Goal: Find specific page/section: Find specific page/section

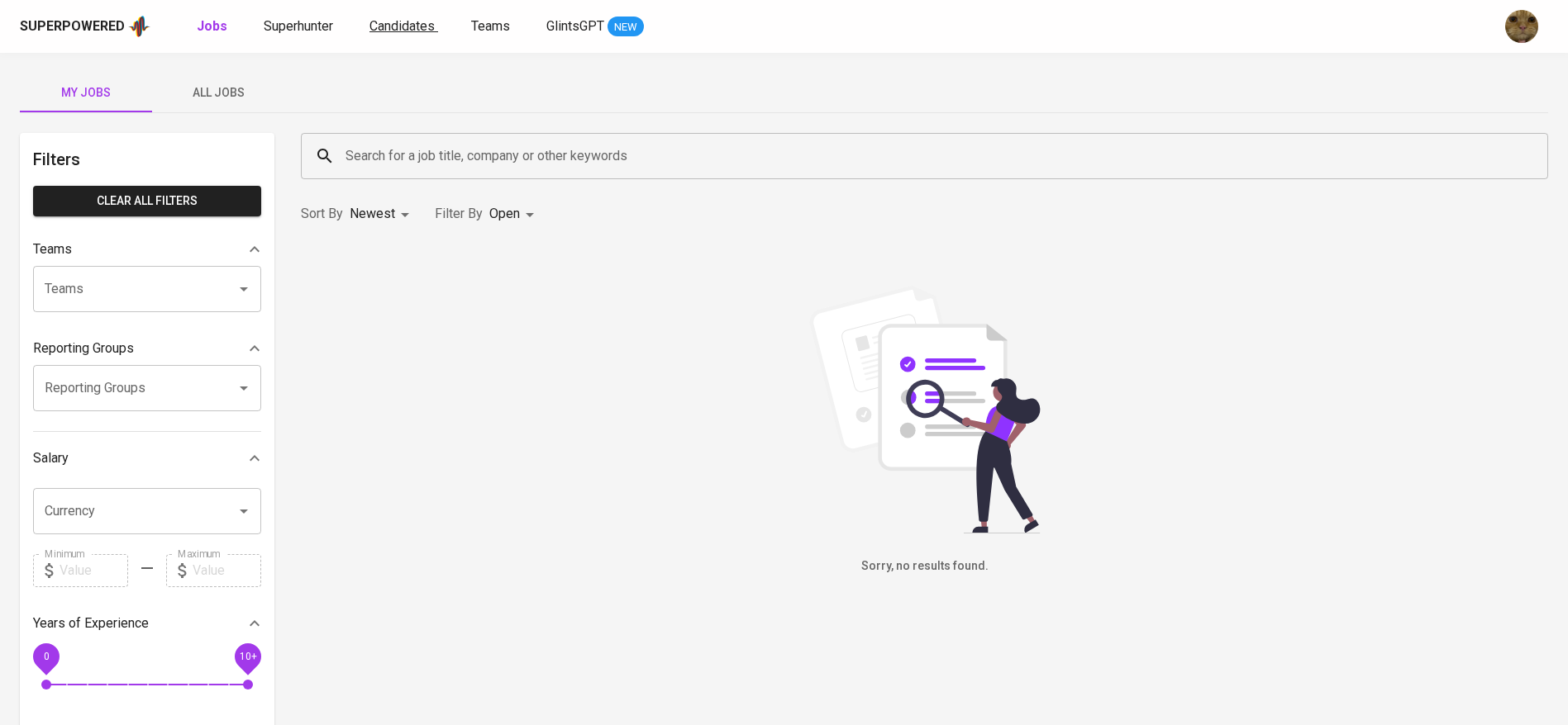
click at [422, 27] on span "Candidates" at bounding box center [402, 26] width 66 height 15
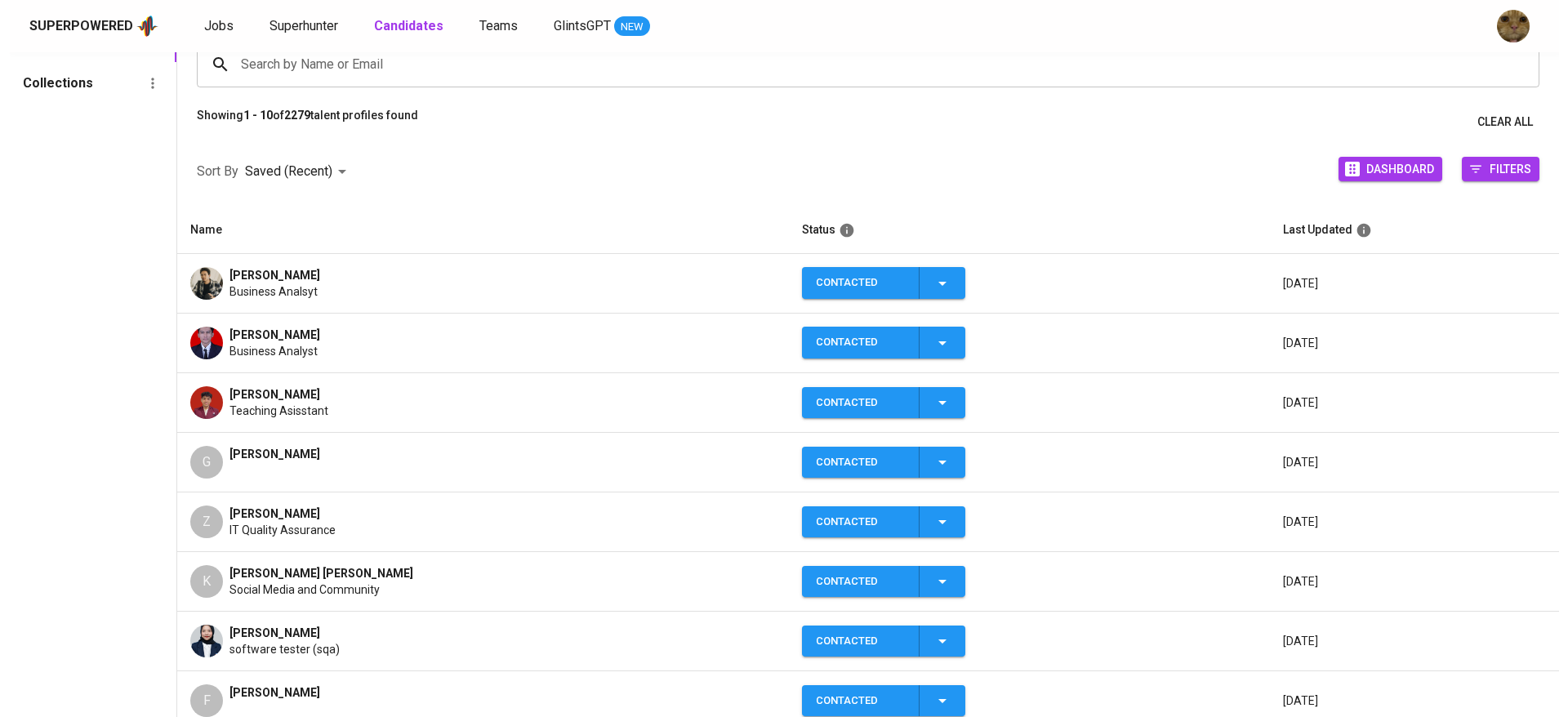
scroll to position [142, 0]
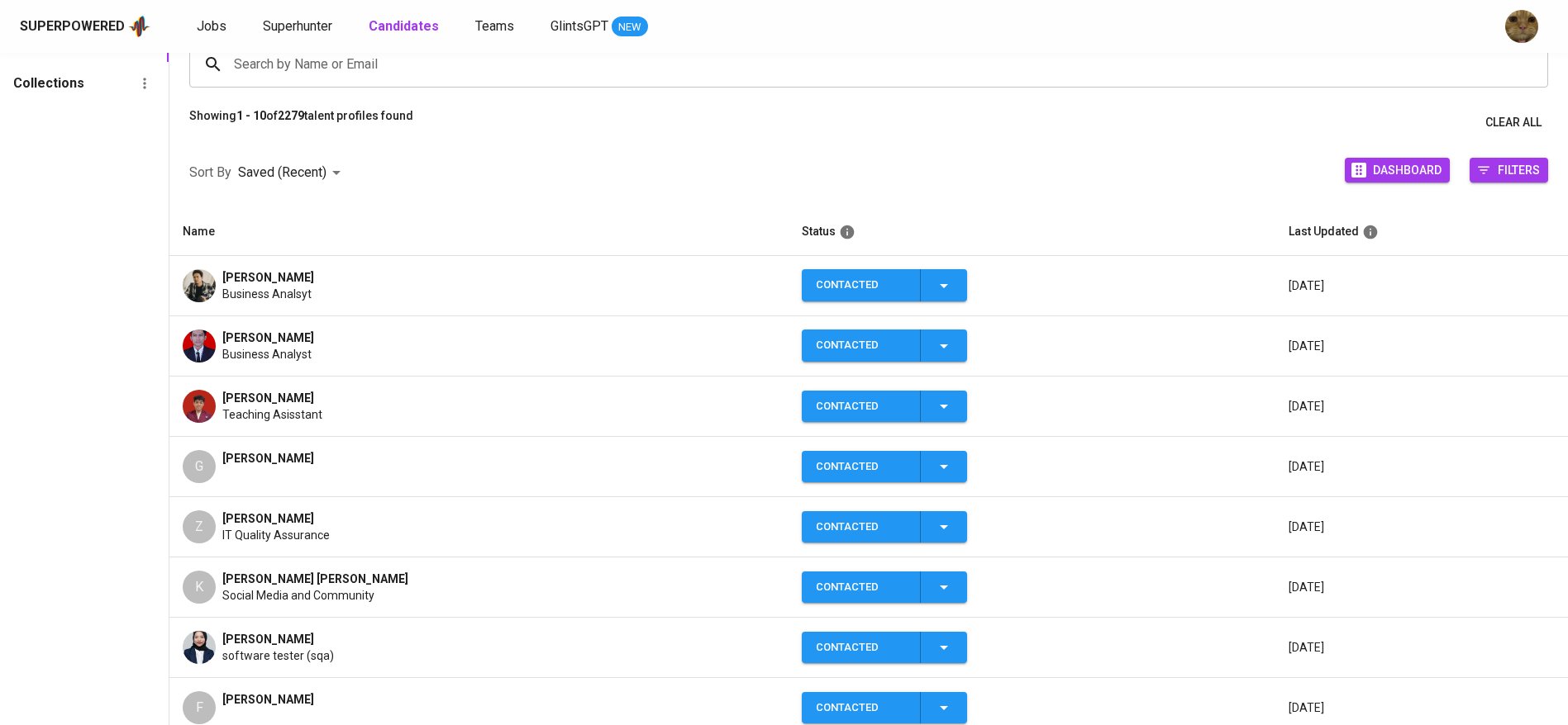
click at [176, 269] on td "[PERSON_NAME] Business Analsyt" at bounding box center [479, 286] width 619 height 61
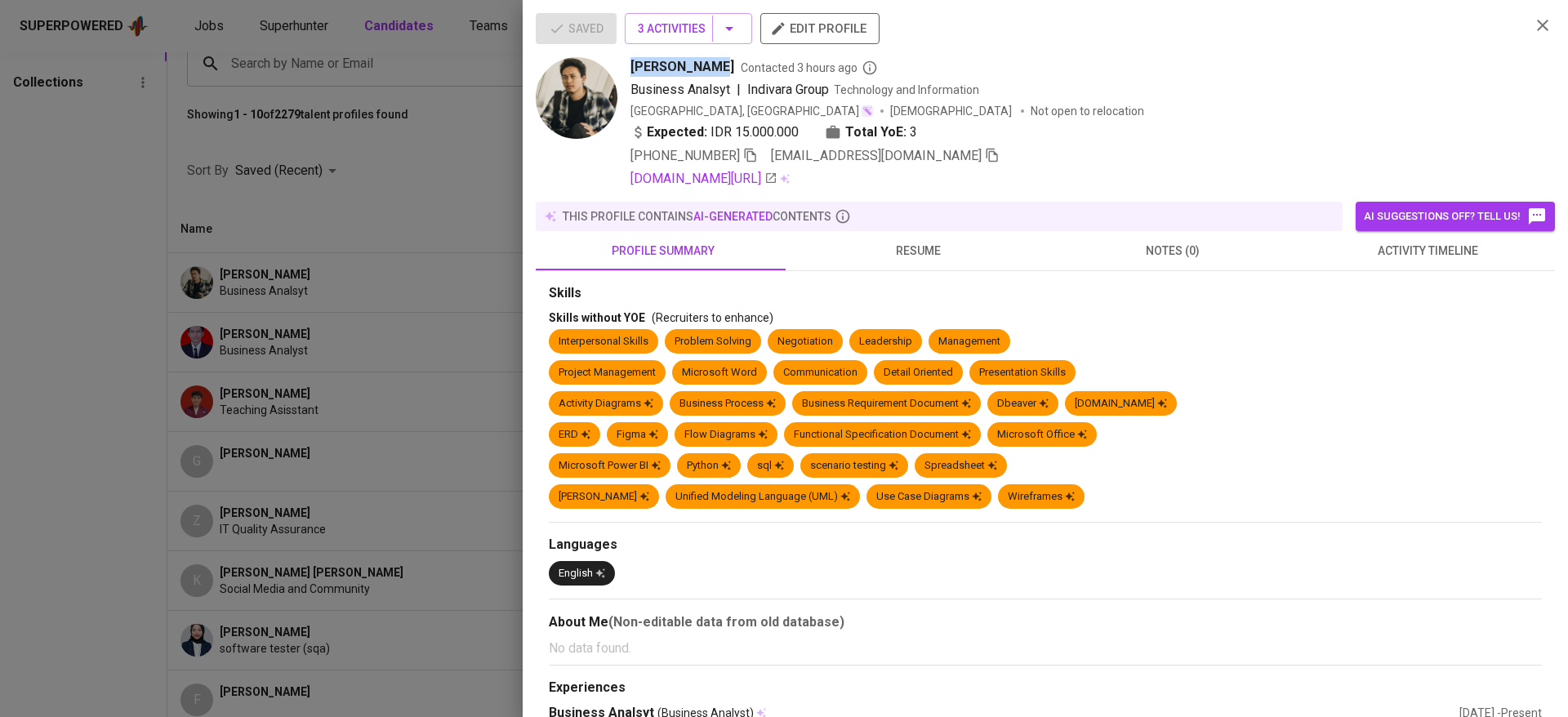
drag, startPoint x: 621, startPoint y: 74, endPoint x: 705, endPoint y: 75, distance: 84.0
click at [705, 75] on div "[PERSON_NAME] Contacted 3 hours ago Business Analsyt | Indivara Group Technolog…" at bounding box center [1027, 123] width 982 height 132
copy span "[PERSON_NAME]"
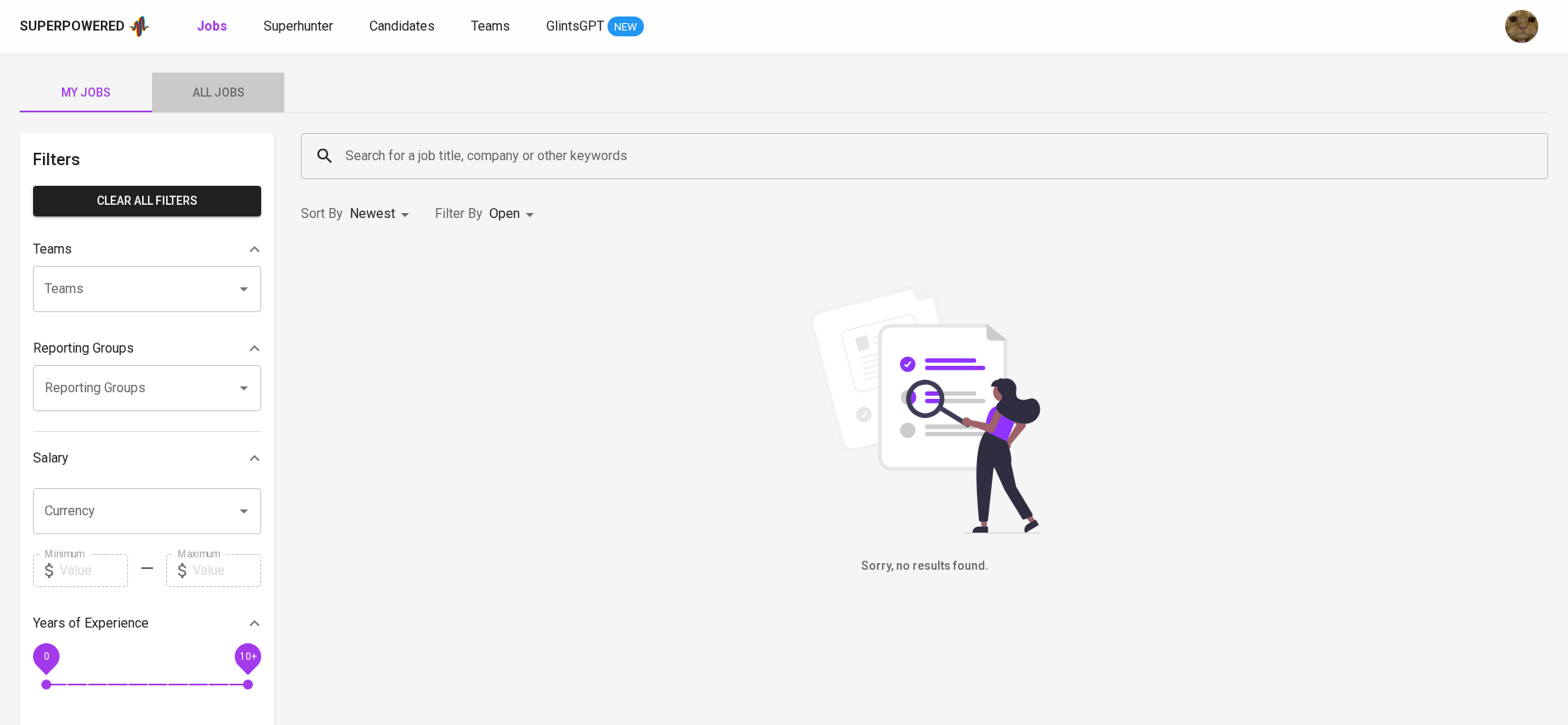
click at [249, 91] on span "All Jobs" at bounding box center [218, 93] width 113 height 20
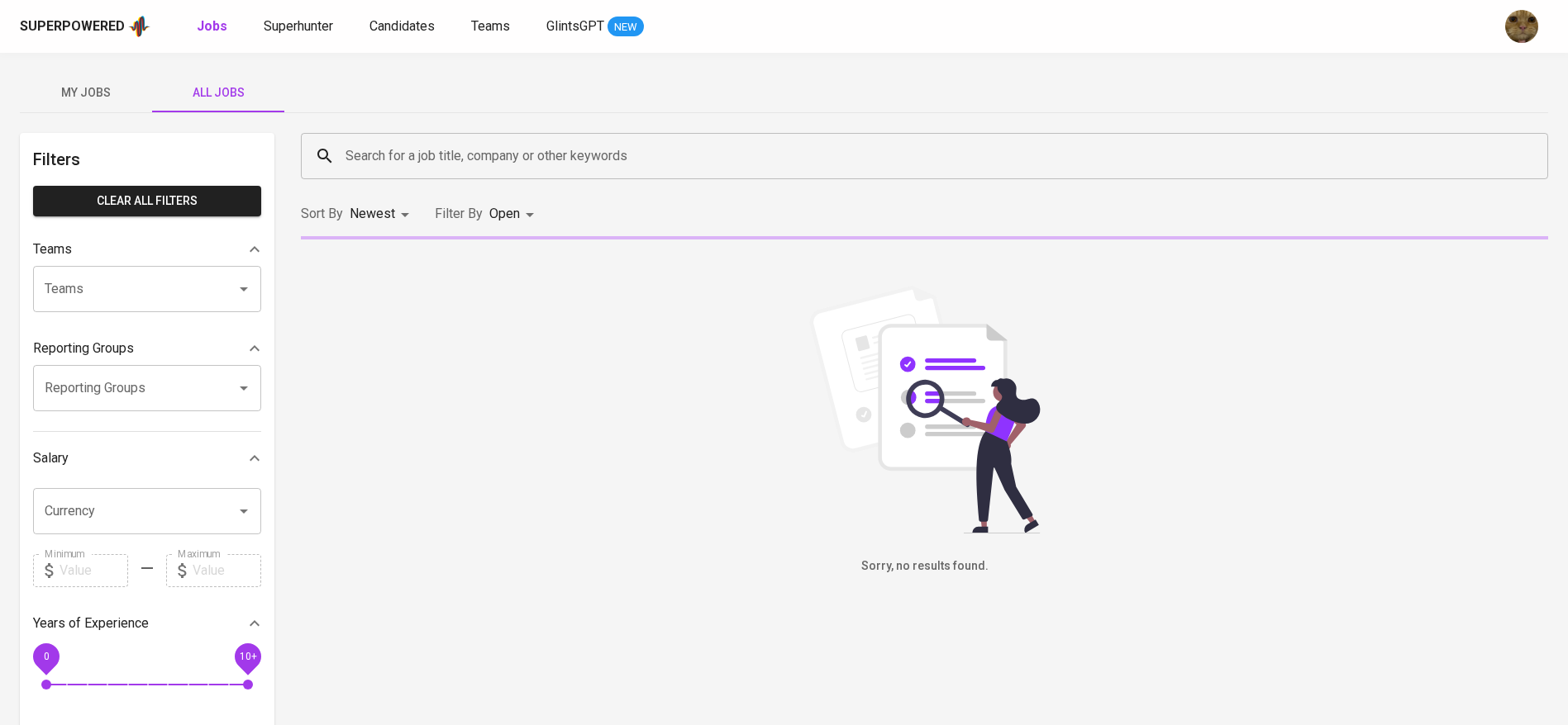
click at [432, 149] on input "Search for a job title, company or other keywords" at bounding box center [929, 156] width 1175 height 32
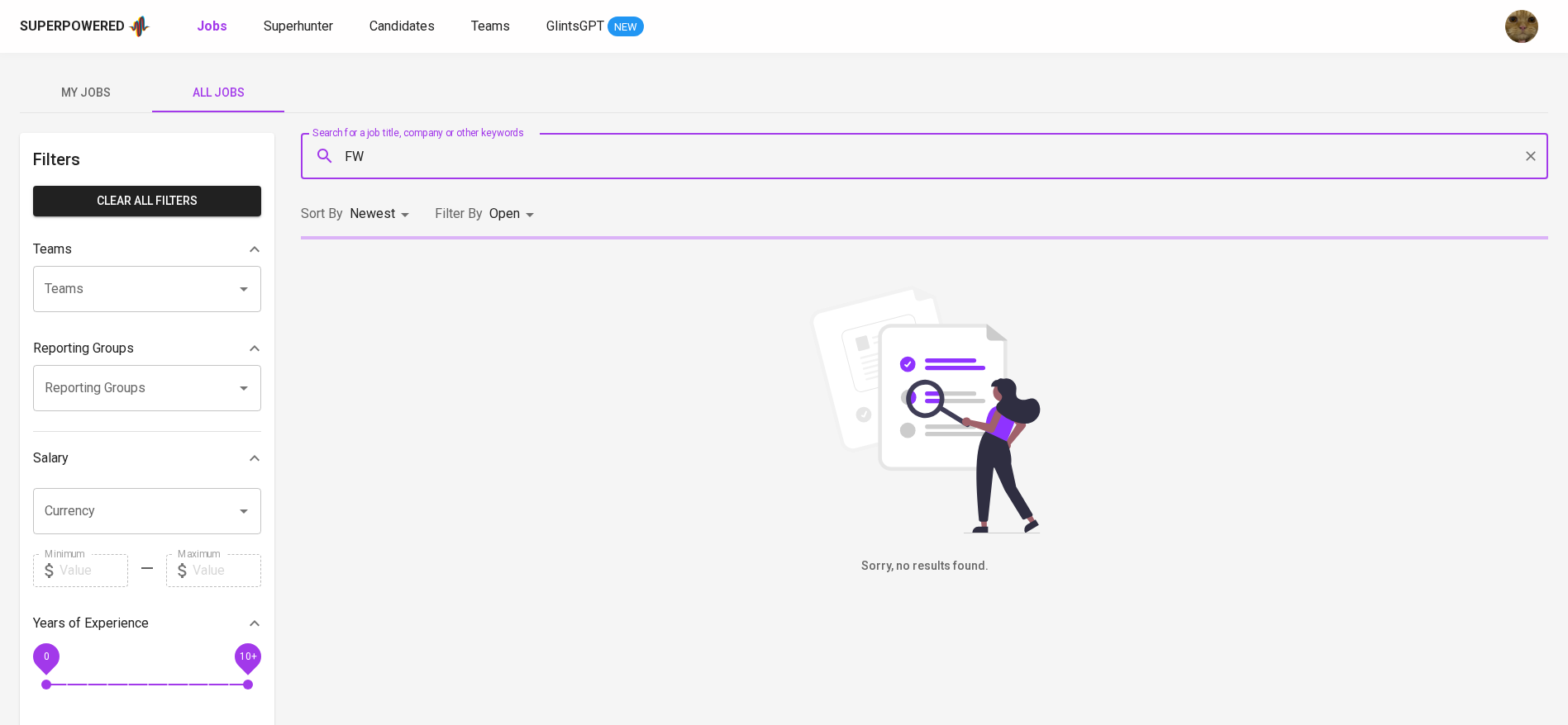
click at [432, 149] on input "FW" at bounding box center [929, 156] width 1175 height 32
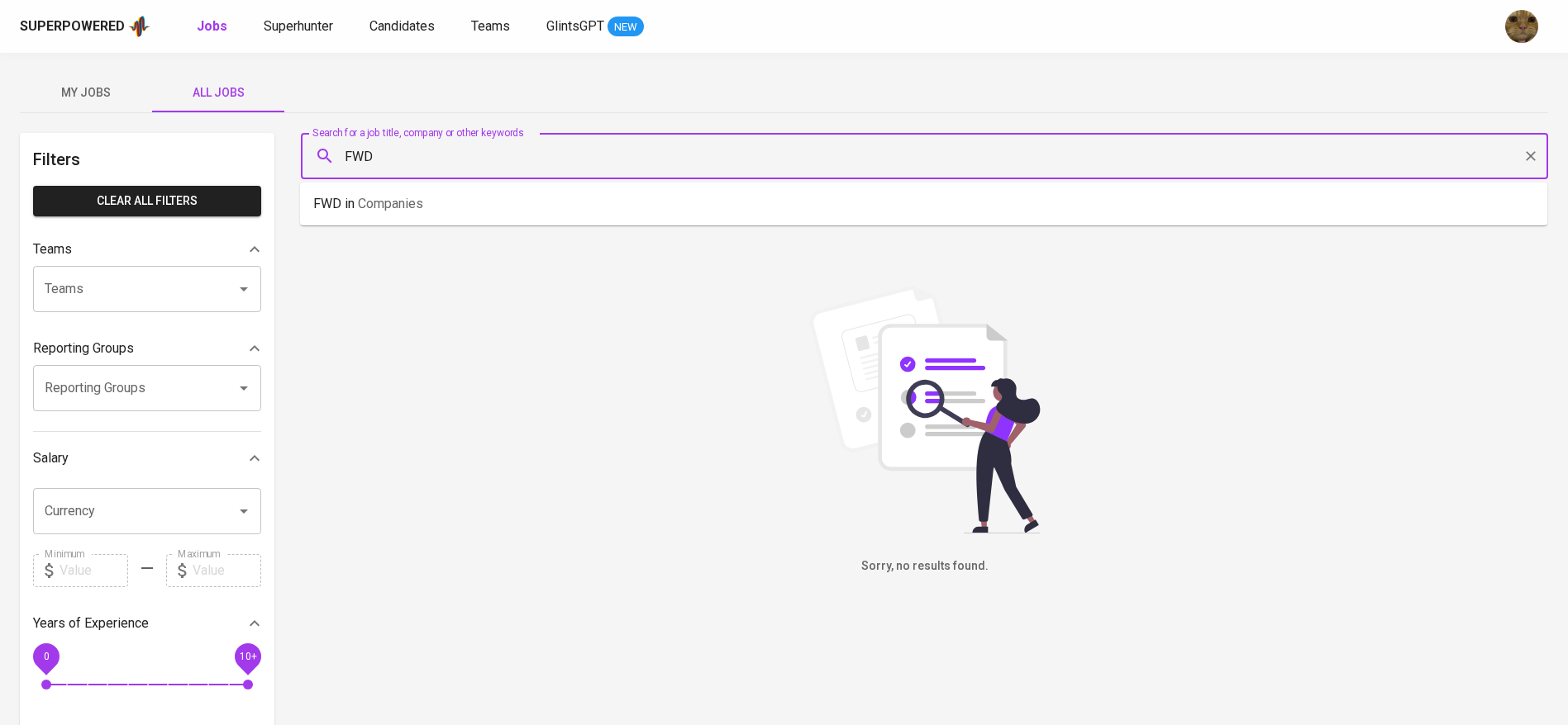
type input "FWD"
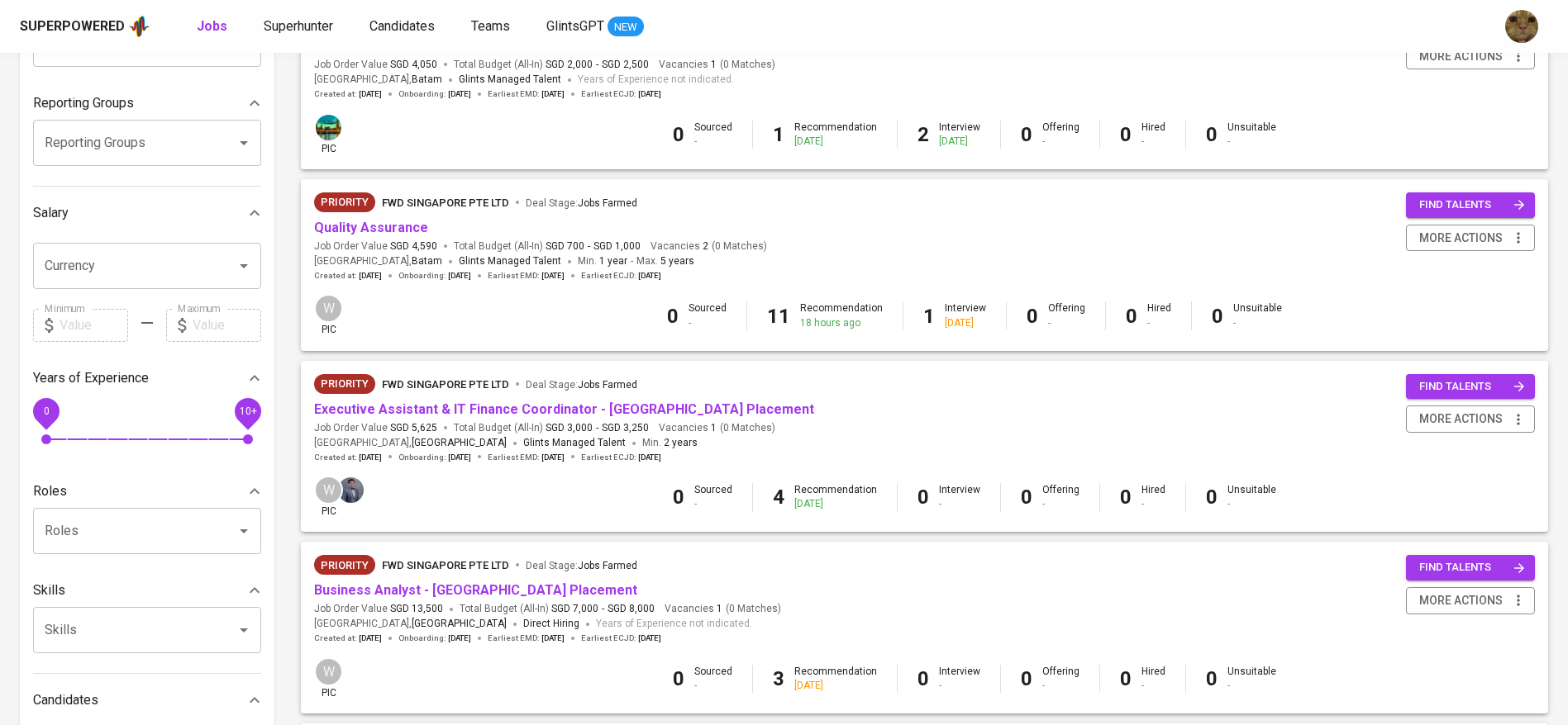
scroll to position [247, 0]
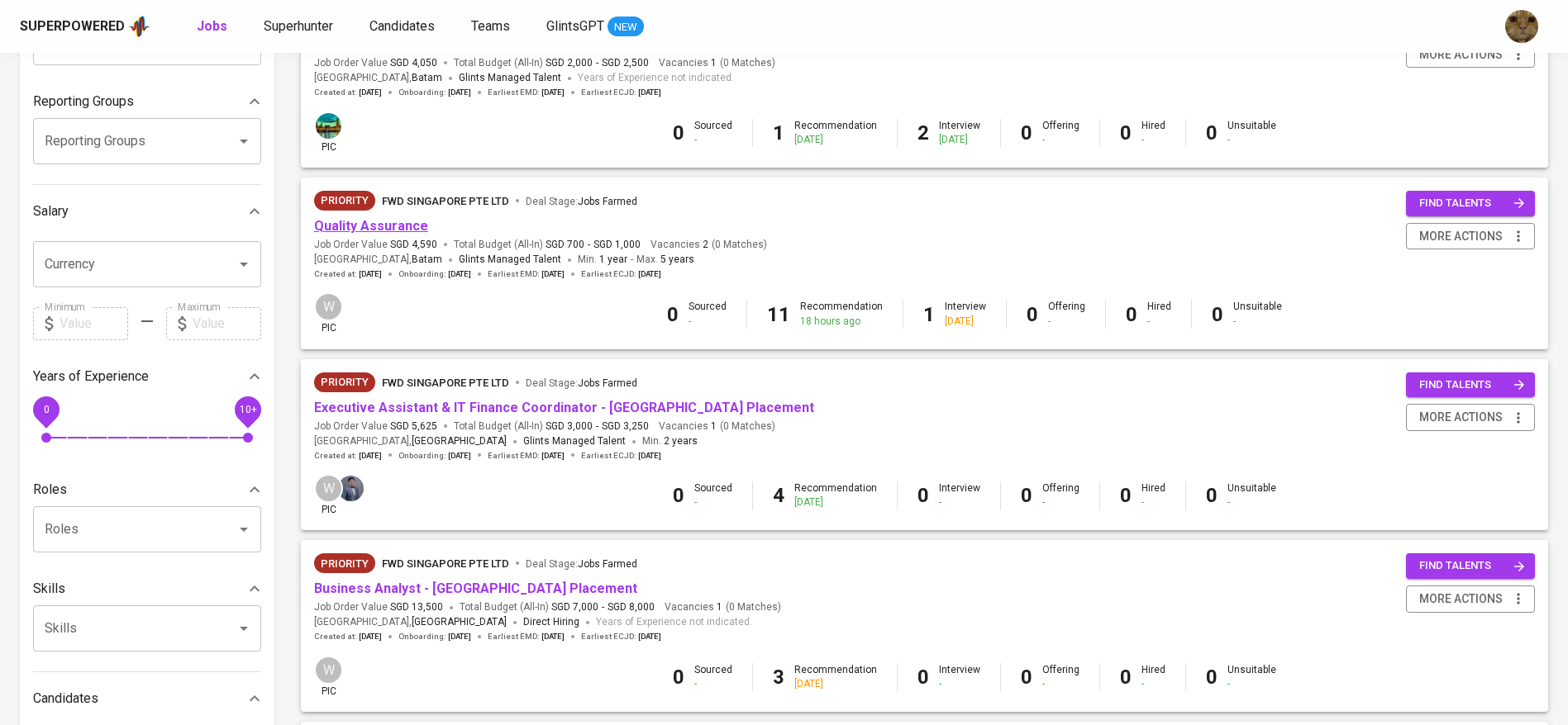
click at [340, 225] on link "Quality Assurance" at bounding box center [371, 226] width 114 height 15
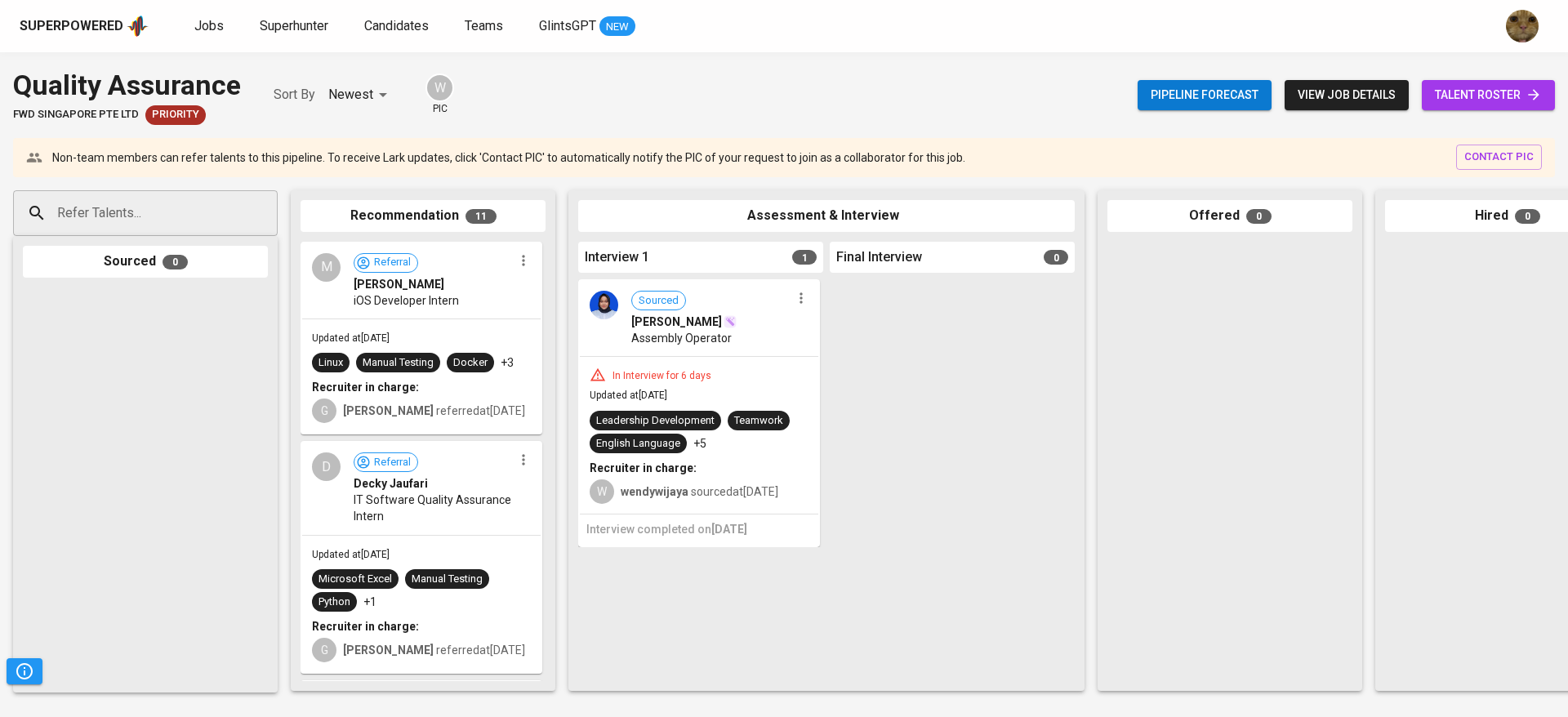
click at [1508, 87] on span "talent roster" at bounding box center [1489, 94] width 107 height 20
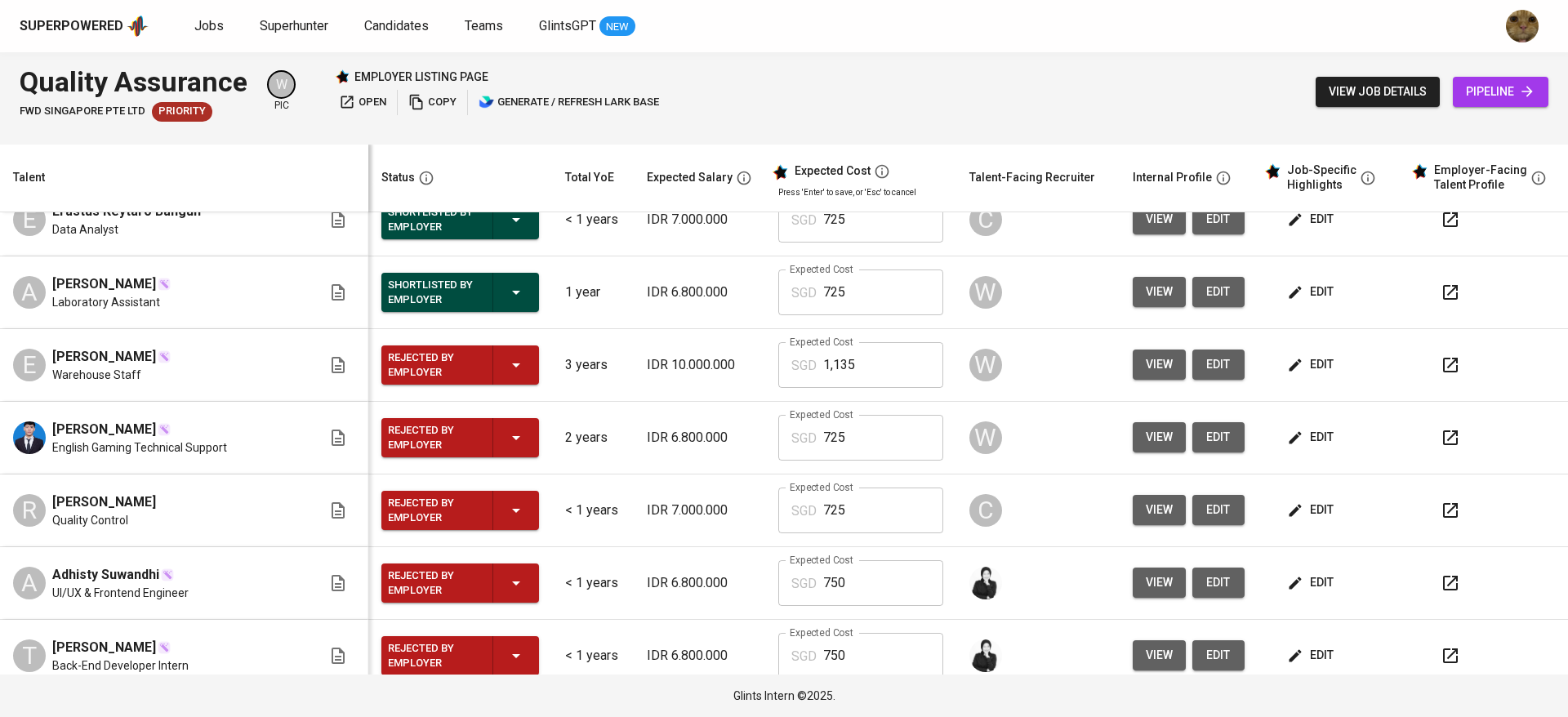
scroll to position [465, 0]
